Goal: Transaction & Acquisition: Book appointment/travel/reservation

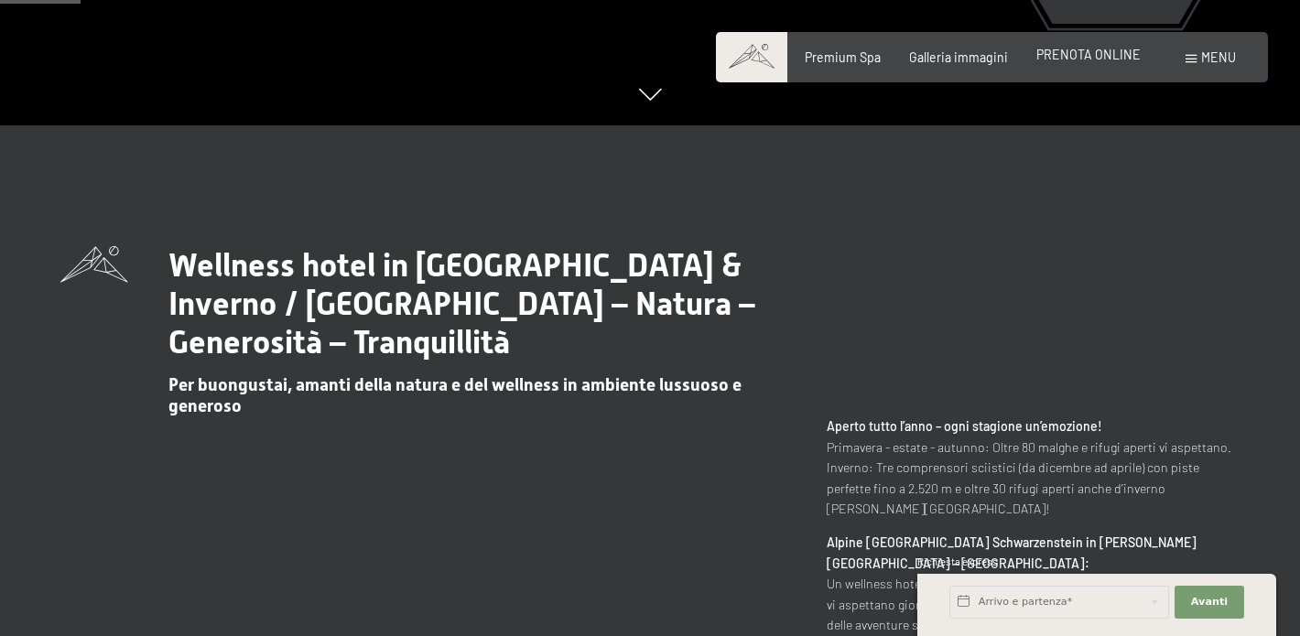
click at [1100, 58] on span "PRENOTA ONLINE" at bounding box center [1088, 55] width 104 height 16
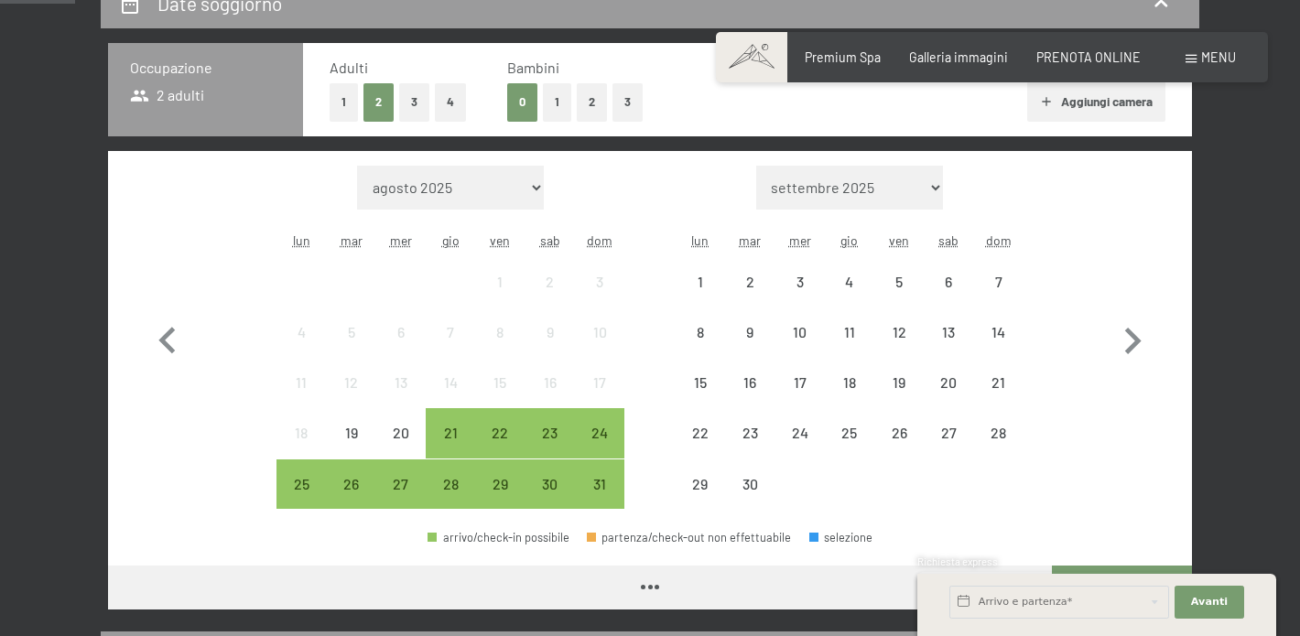
scroll to position [359, 0]
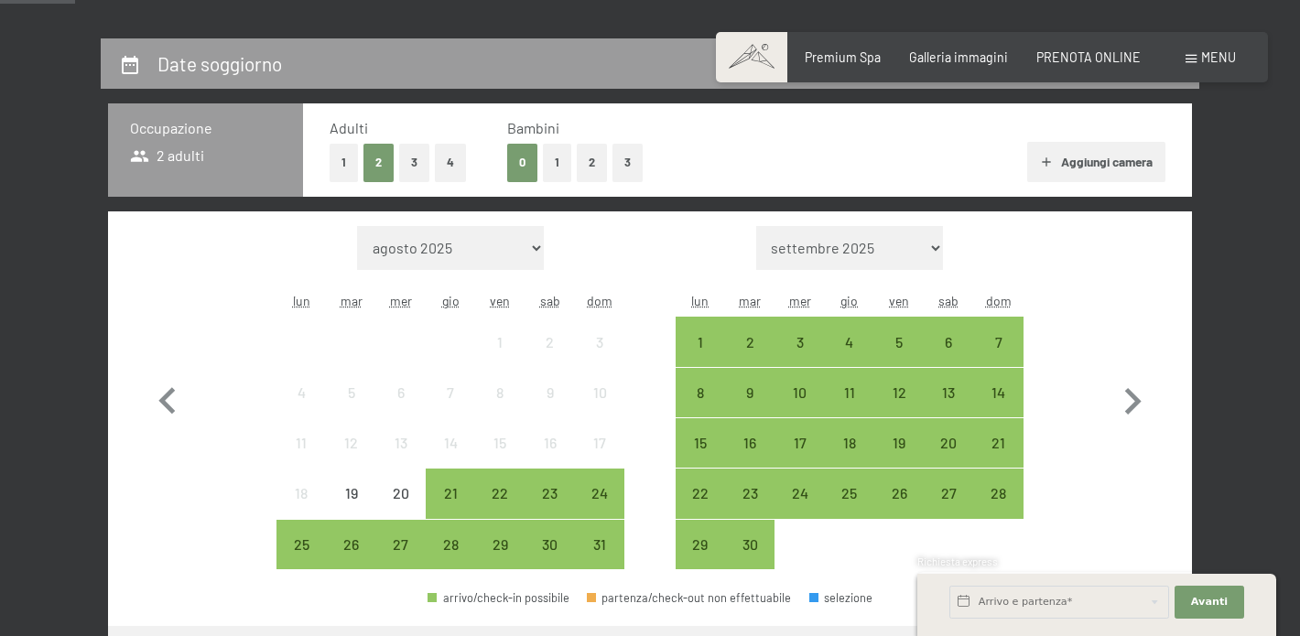
click at [560, 162] on button "1" at bounding box center [557, 163] width 28 height 38
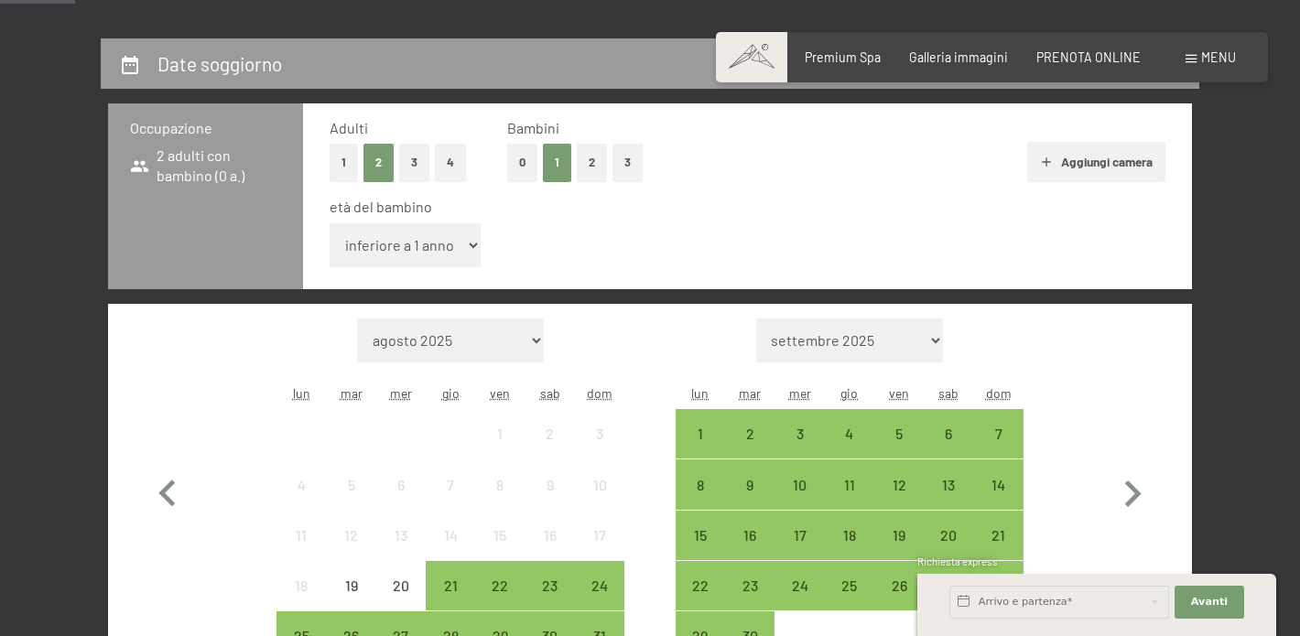
click at [458, 244] on select "inferiore a 1 anno 1 anno 2 anni 3 anni 4 anni 5 anni 6 anni 7 anni 8 anni 9 an…" at bounding box center [404, 245] width 151 height 44
select select "13"
click at [515, 337] on select "agosto 2025 settembre 2025 ottobre 2025 novembre 2025 dicembre 2025 gennaio 202…" at bounding box center [451, 340] width 188 height 44
select select "[DATE]"
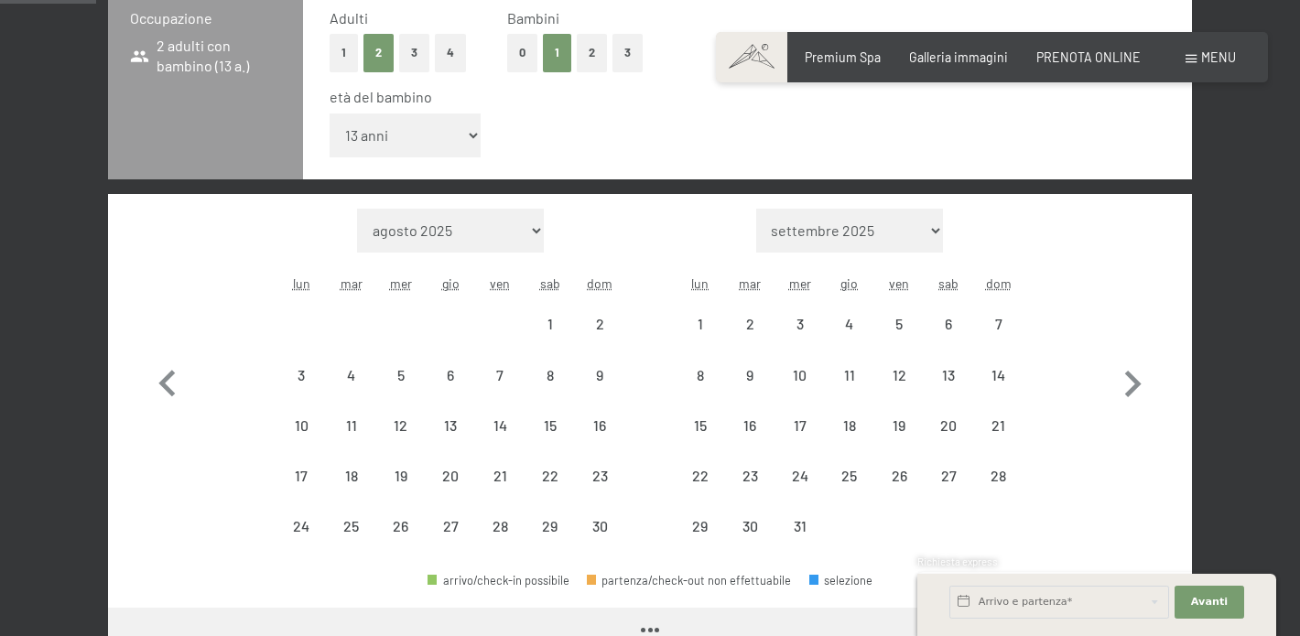
scroll to position [472, 0]
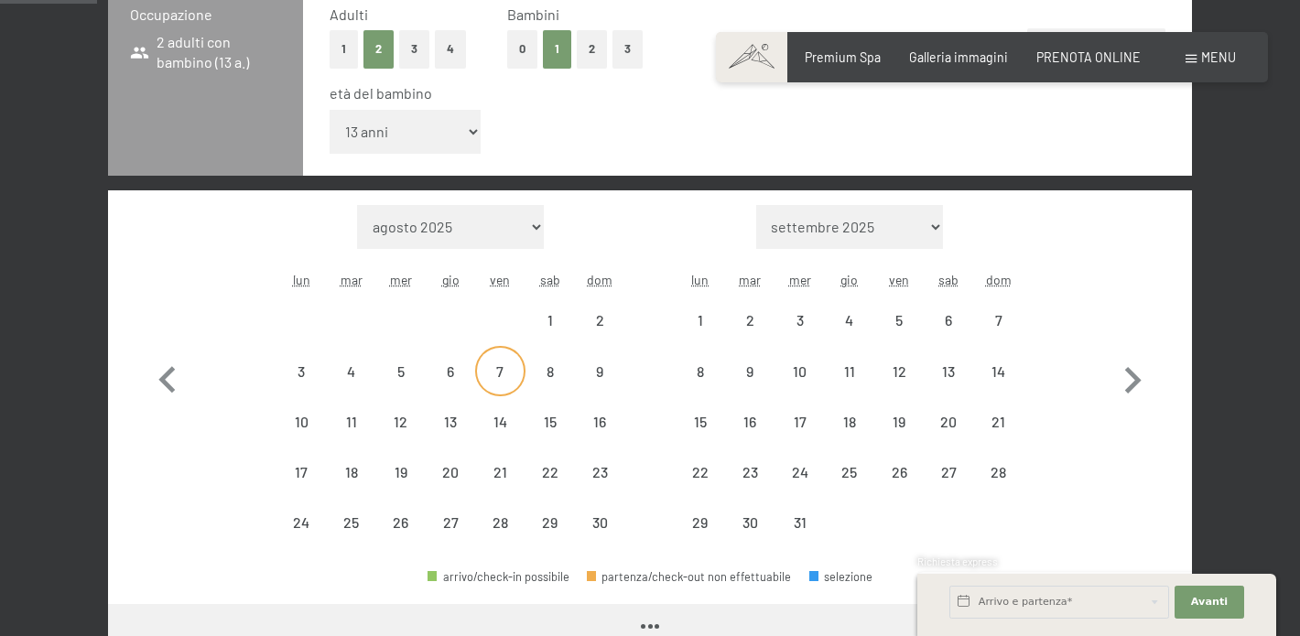
select select "[DATE]"
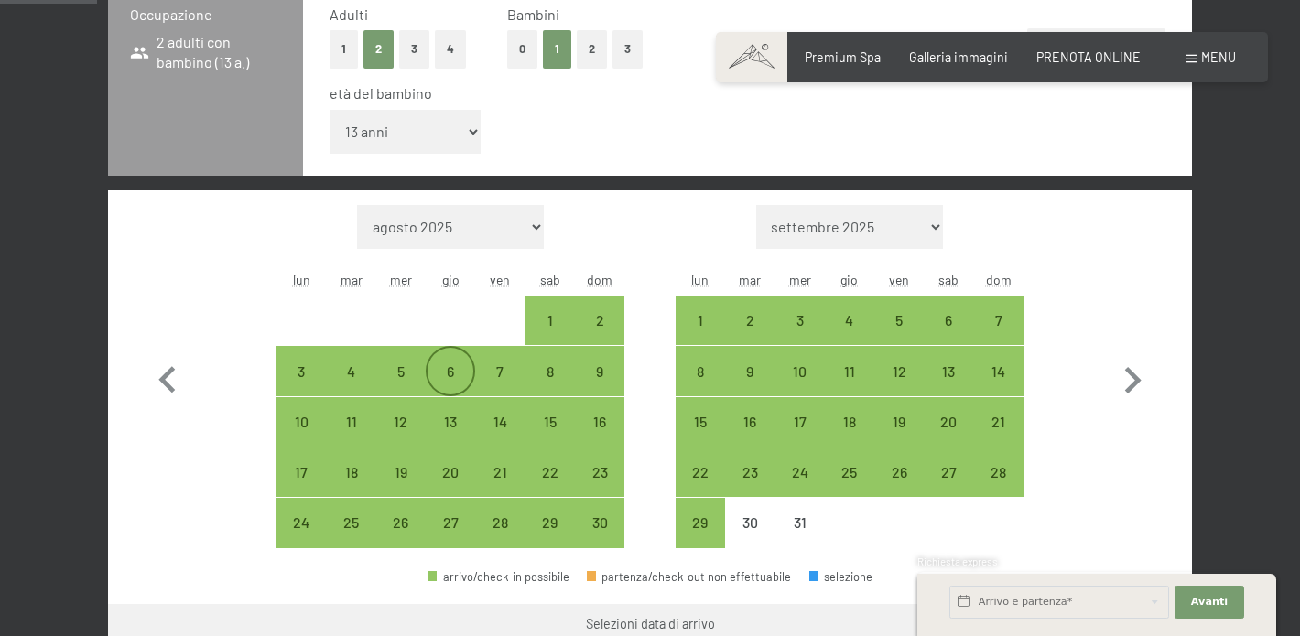
click at [448, 373] on div "6" at bounding box center [450, 387] width 46 height 46
select select "[DATE]"
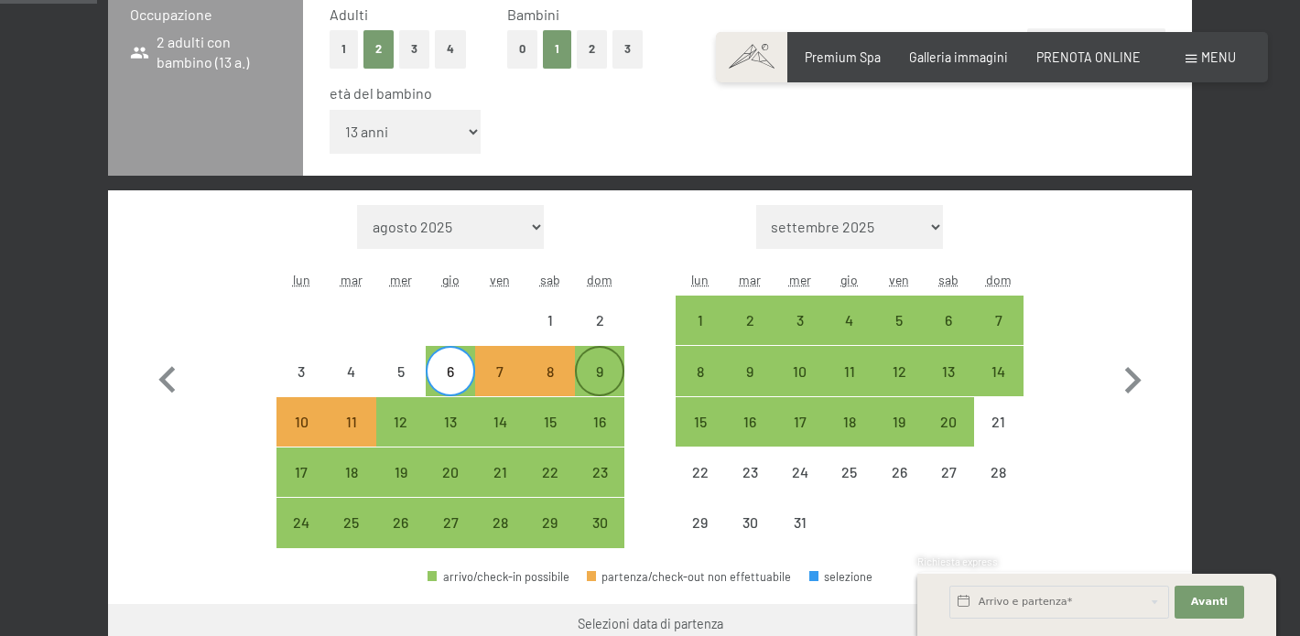
click at [595, 358] on div "9" at bounding box center [600, 371] width 46 height 46
select select "[DATE]"
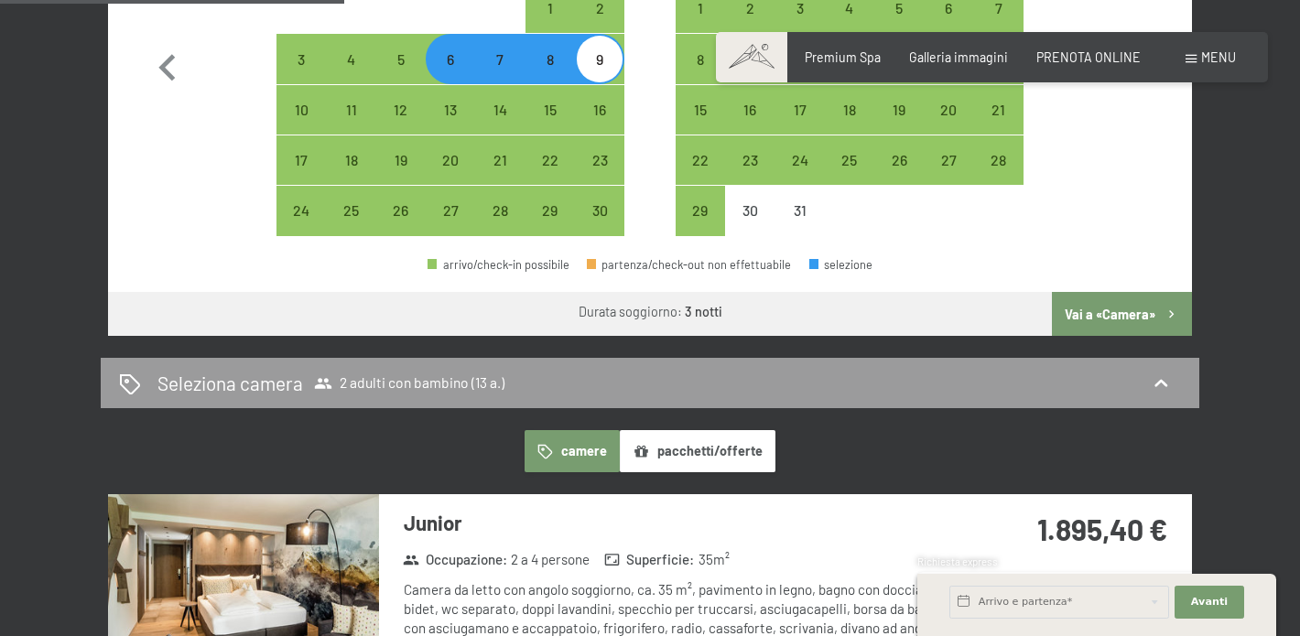
click at [1113, 321] on button "Vai a «Camera»" at bounding box center [1122, 314] width 140 height 44
select select "[DATE]"
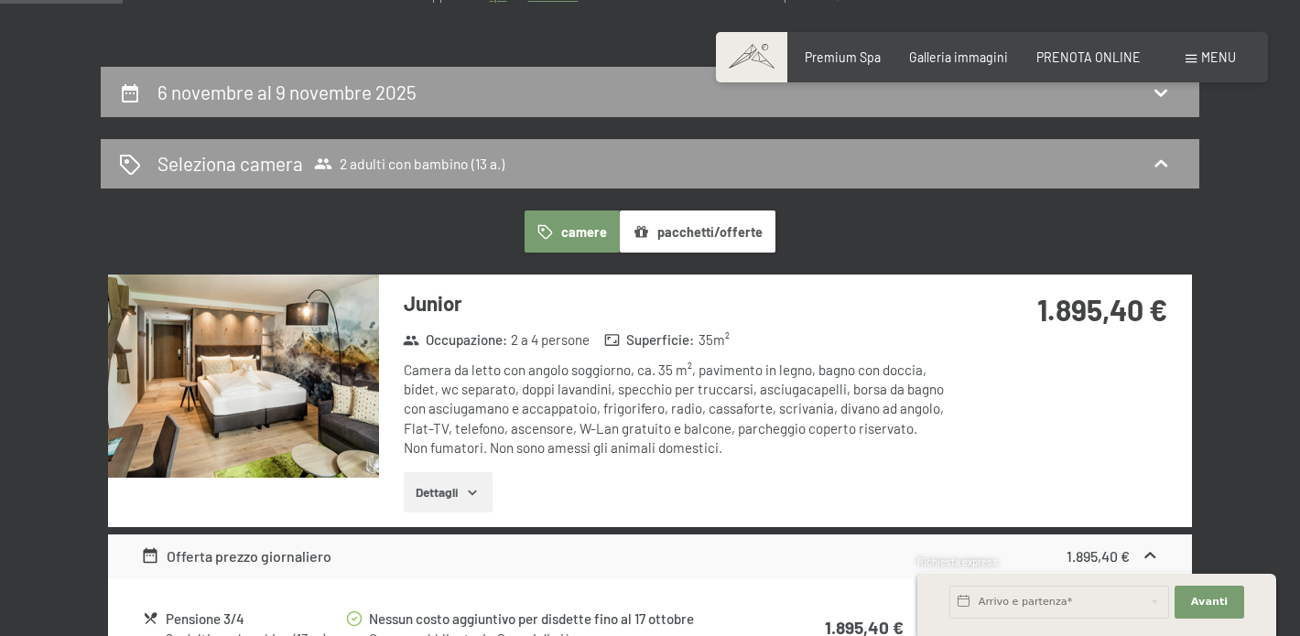
scroll to position [350, 0]
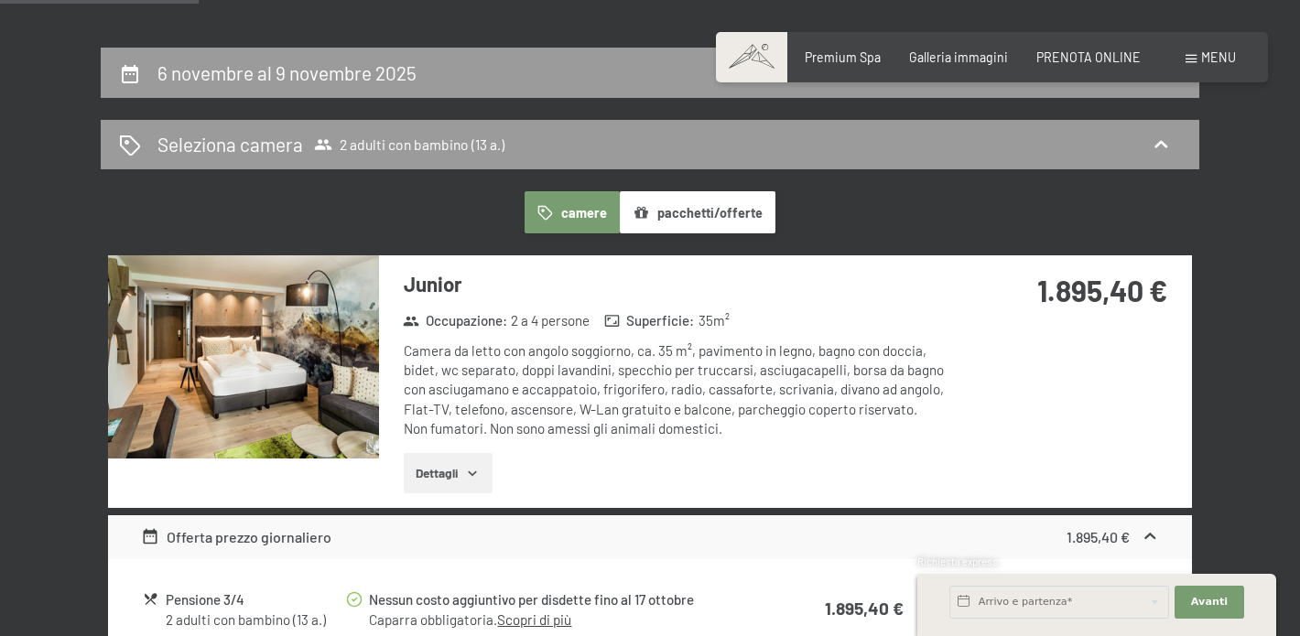
click at [728, 221] on button "pacchetti/offerte" at bounding box center [698, 212] width 156 height 42
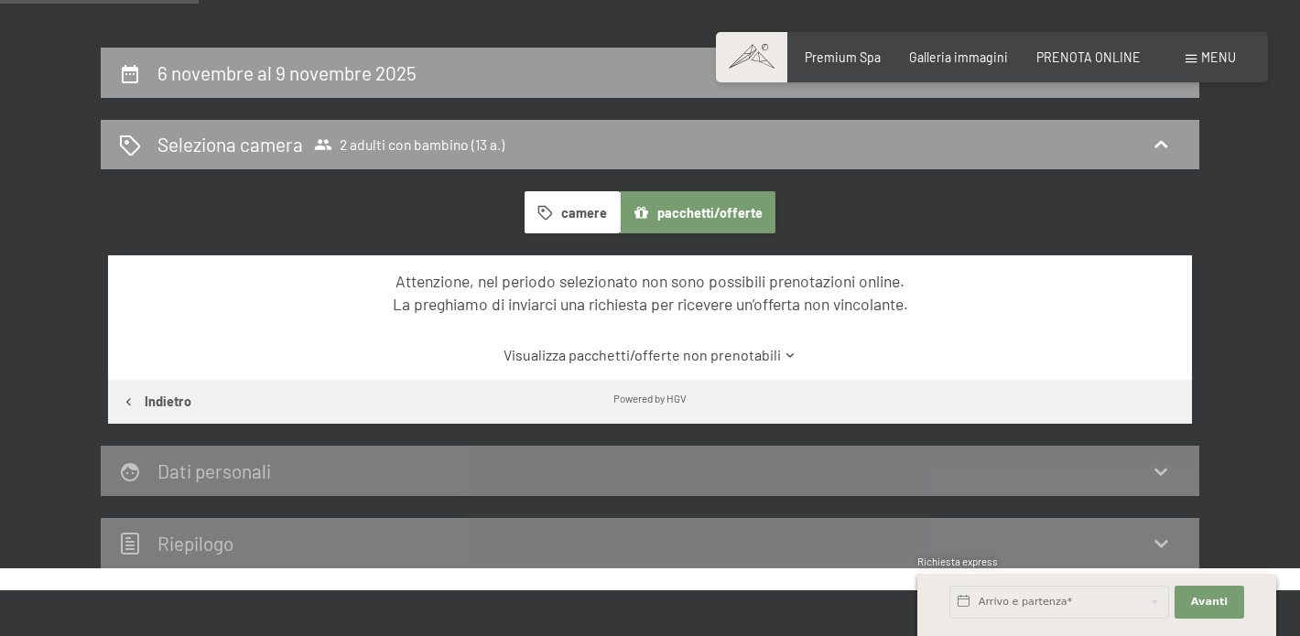
click at [577, 211] on button "camere" at bounding box center [571, 212] width 95 height 42
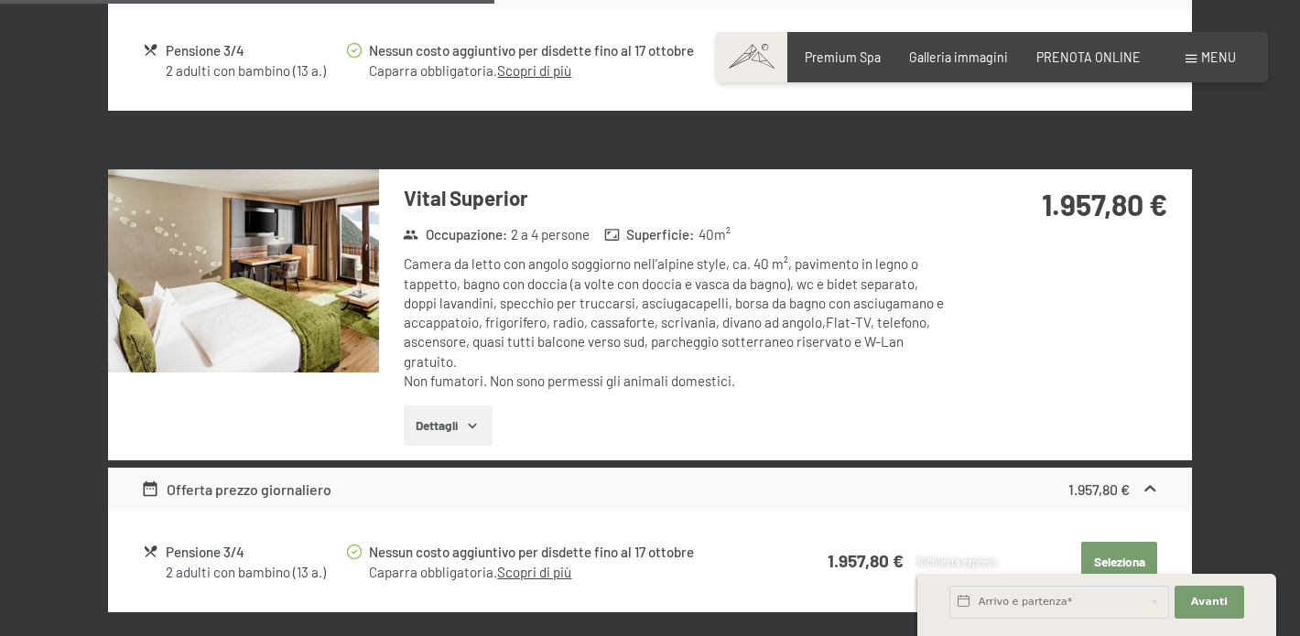
scroll to position [884, 0]
